Goal: Find specific page/section: Find specific page/section

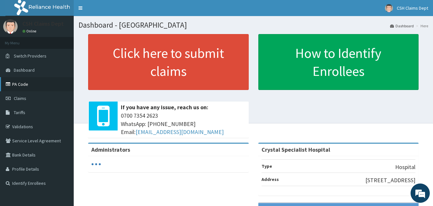
click at [27, 82] on link "PA Code" at bounding box center [37, 84] width 74 height 14
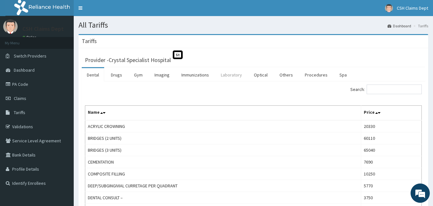
click at [226, 74] on link "Laboratory" at bounding box center [231, 74] width 31 height 13
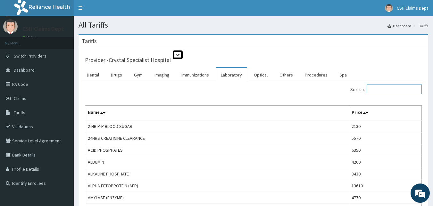
click at [377, 92] on input "Search:" at bounding box center [394, 89] width 55 height 10
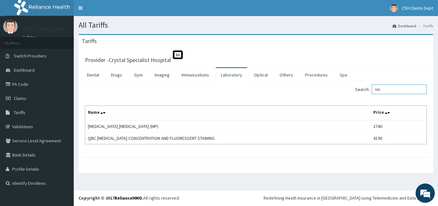
type input "M"
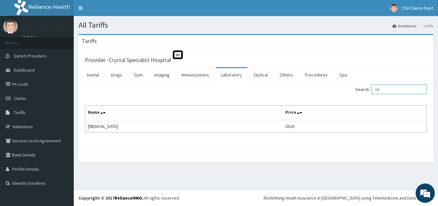
type input "G"
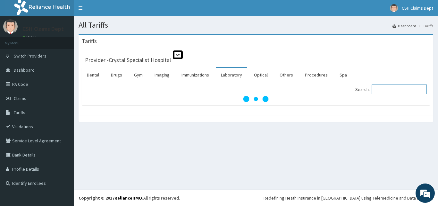
type input "G"
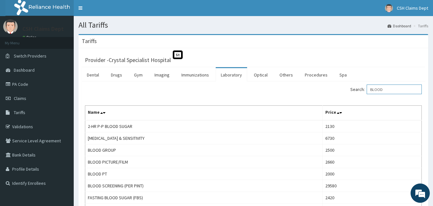
type input "BLOOD"
